Goal: Task Accomplishment & Management: Manage account settings

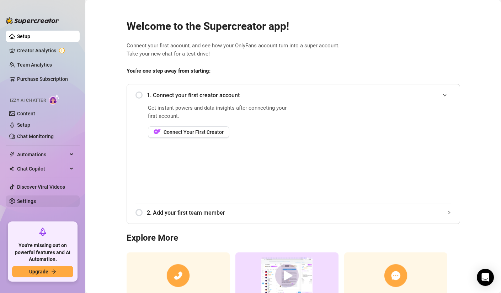
click at [36, 200] on link "Settings" at bounding box center [26, 201] width 19 height 6
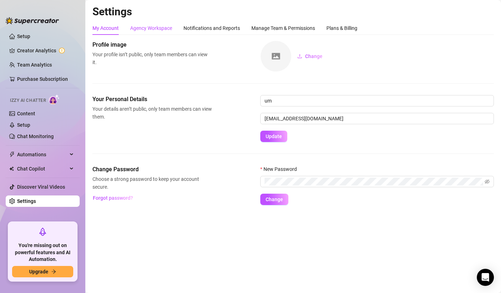
click at [150, 27] on div "Agency Workspace" at bounding box center [151, 28] width 42 height 8
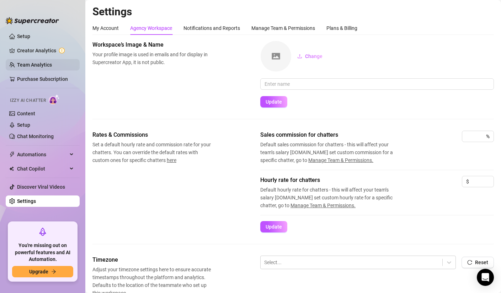
click at [40, 67] on link "Team Analytics" at bounding box center [34, 65] width 35 height 6
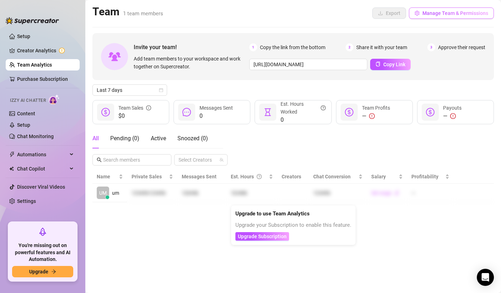
click at [438, 17] on button "Manage Team & Permissions" at bounding box center [451, 12] width 85 height 11
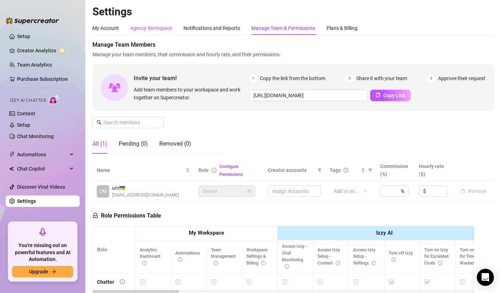
click at [144, 31] on div "Agency Workspace" at bounding box center [151, 28] width 42 height 8
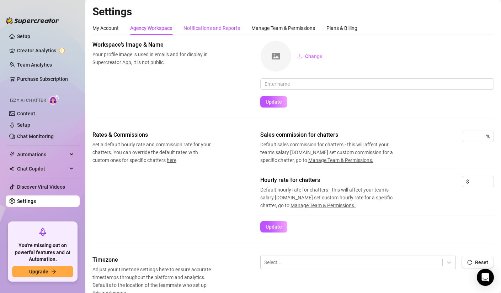
click at [210, 26] on div "Notifications and Reports" at bounding box center [212, 28] width 57 height 8
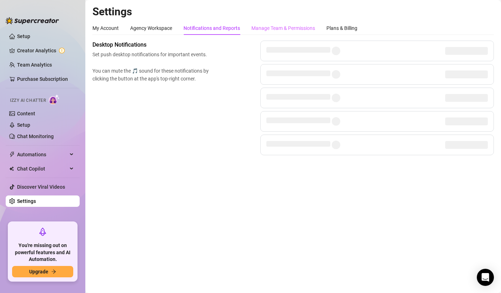
click at [272, 34] on div "Manage Team & Permissions" at bounding box center [284, 28] width 64 height 14
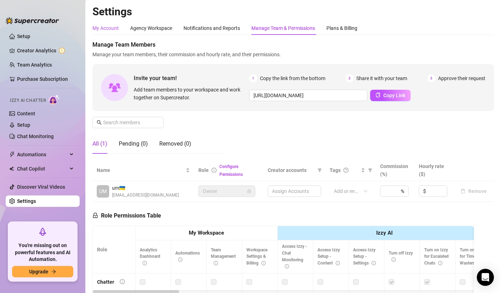
click at [110, 25] on div "My Account" at bounding box center [106, 28] width 26 height 8
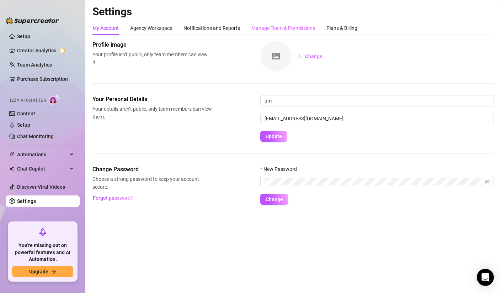
click at [291, 32] on div "Manage Team & Permissions" at bounding box center [284, 28] width 64 height 14
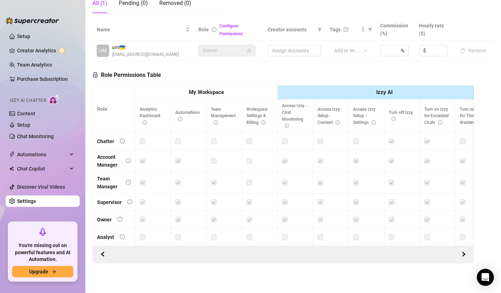
scroll to position [140, 0]
